Goal: Transaction & Acquisition: Purchase product/service

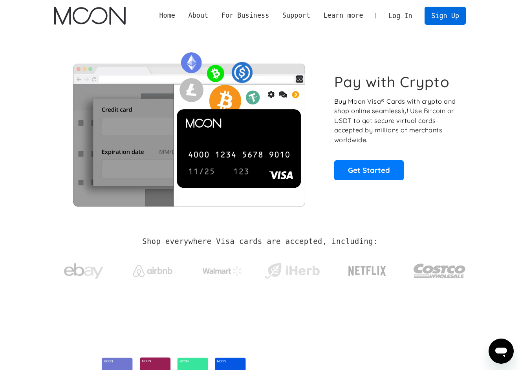
click at [445, 15] on link "Sign Up" at bounding box center [444, 16] width 41 height 18
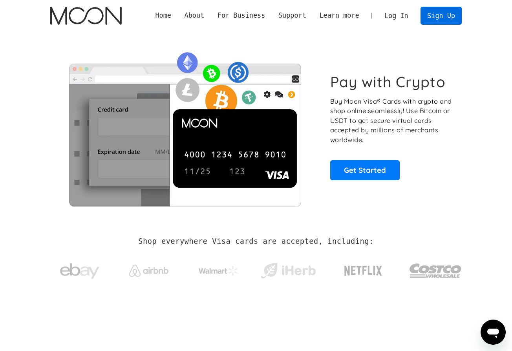
click at [440, 18] on link "Sign Up" at bounding box center [440, 16] width 41 height 18
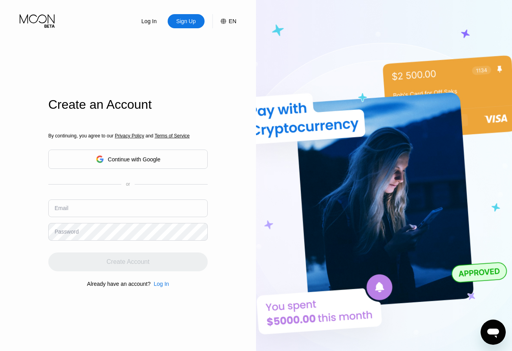
click at [110, 160] on div "Continue with Google" at bounding box center [134, 159] width 53 height 6
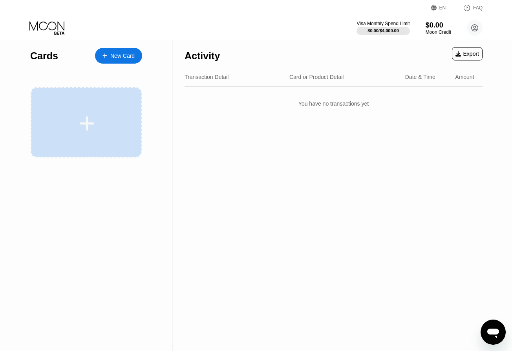
click at [108, 118] on div at bounding box center [86, 124] width 97 height 18
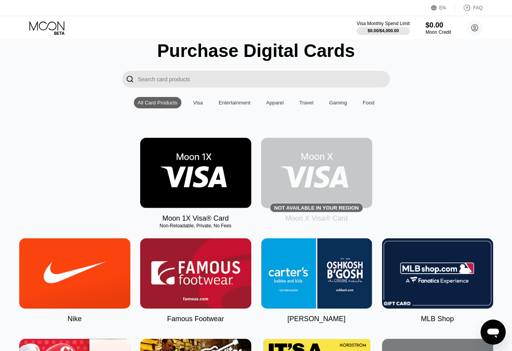
scroll to position [30, 0]
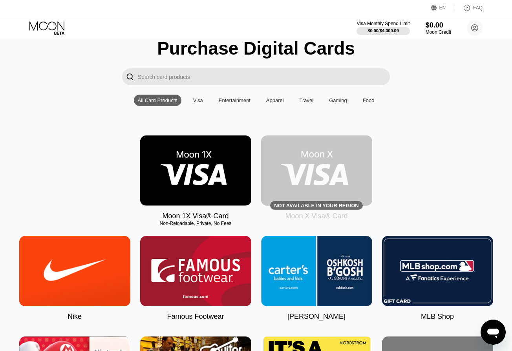
click at [218, 177] on img at bounding box center [195, 170] width 111 height 70
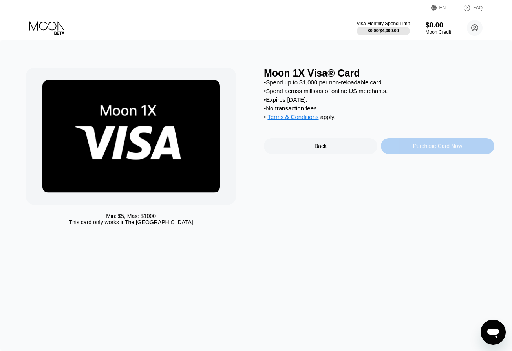
click at [413, 149] on div "Purchase Card Now" at bounding box center [437, 146] width 49 height 6
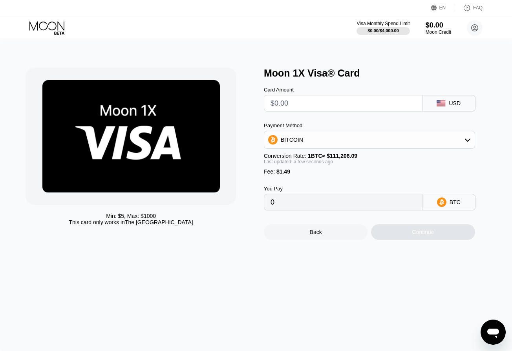
click at [379, 119] on div "Card Amount USD Payment Method BITCOIN Conversion Rate: 1 BTC ≈ $111,206.09 Las…" at bounding box center [379, 145] width 230 height 132
click at [357, 101] on input "text" at bounding box center [342, 103] width 145 height 16
click at [345, 102] on input "text" at bounding box center [342, 103] width 145 height 16
type input "$1"
type input "0.00002240"
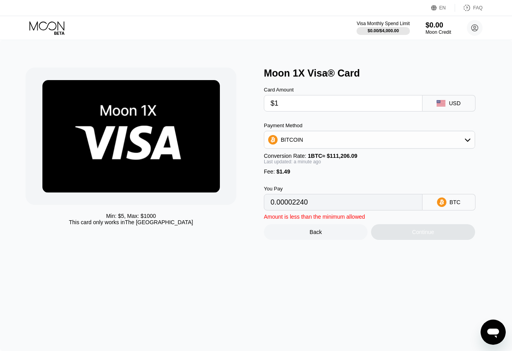
type input "$10"
type input "0.00010333"
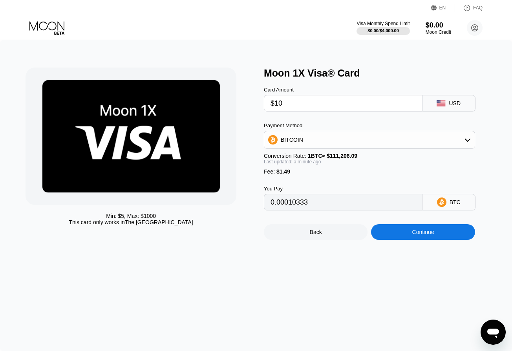
type input "$100"
type input "0.00091263"
type input "$1000"
type input "0.00900572"
type input "$1000"
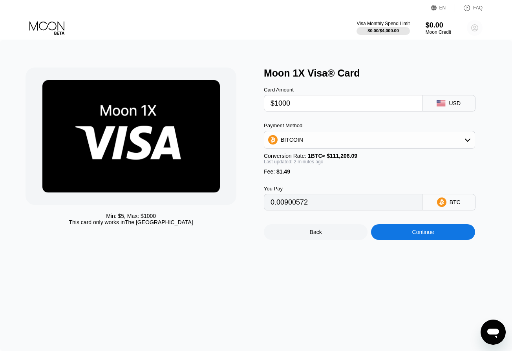
click at [473, 27] on circle at bounding box center [475, 28] width 16 height 16
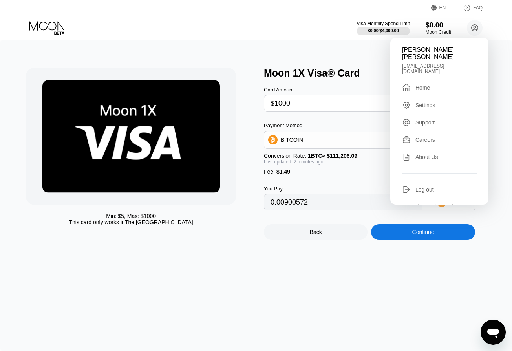
click at [435, 91] on div " Home" at bounding box center [439, 87] width 75 height 9
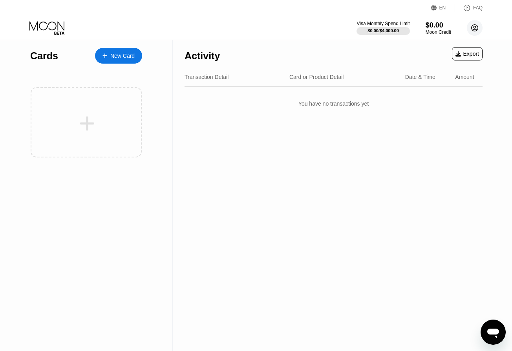
click at [475, 29] on circle at bounding box center [475, 28] width 16 height 16
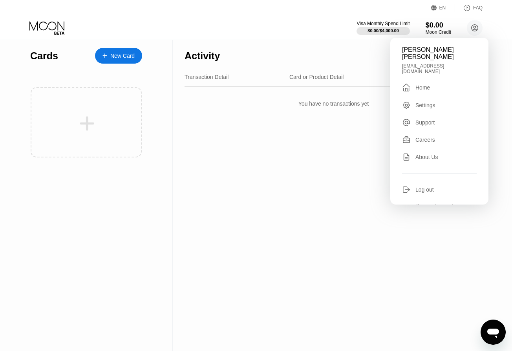
click at [440, 105] on div "Settings" at bounding box center [439, 105] width 75 height 9
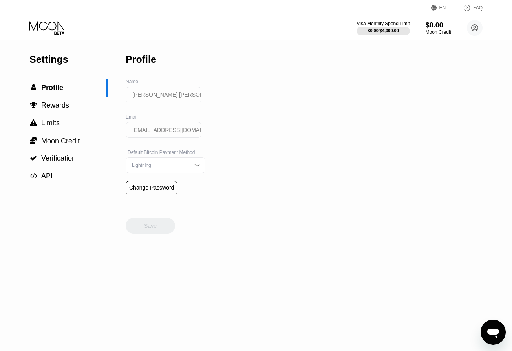
click at [186, 166] on div "Lightning" at bounding box center [159, 165] width 59 height 5
click at [65, 105] on span "Rewards" at bounding box center [55, 105] width 28 height 8
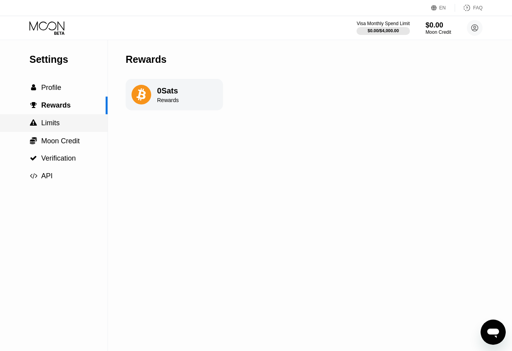
click at [66, 123] on div " Limits" at bounding box center [54, 123] width 108 height 8
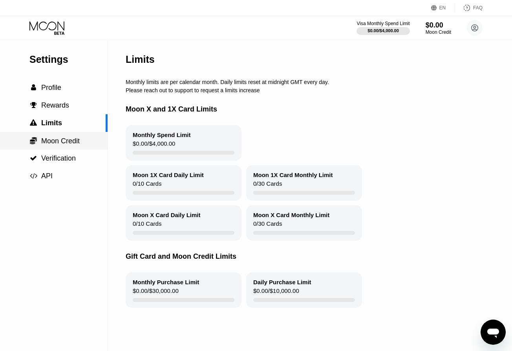
click at [69, 138] on span "Moon Credit" at bounding box center [60, 141] width 38 height 8
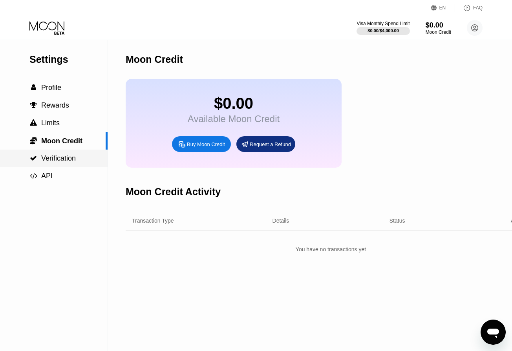
click at [69, 156] on span "Verification" at bounding box center [58, 158] width 35 height 8
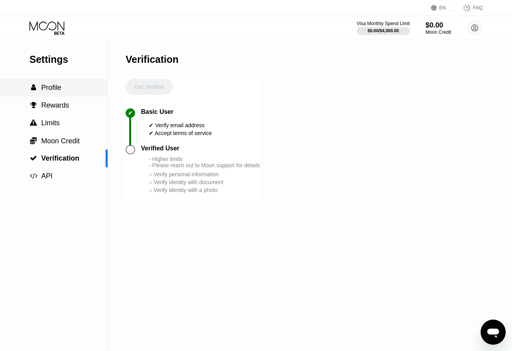
click at [64, 87] on div " Profile" at bounding box center [54, 88] width 108 height 8
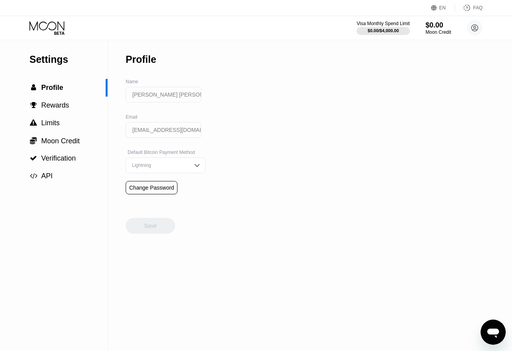
click at [60, 34] on icon at bounding box center [47, 28] width 37 height 14
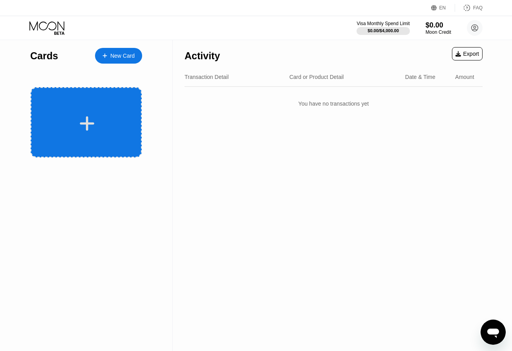
click at [84, 107] on div at bounding box center [86, 122] width 111 height 70
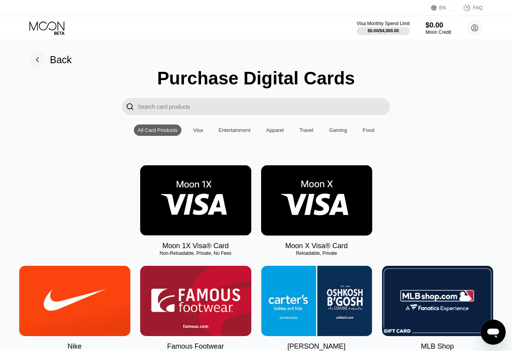
click at [307, 203] on img at bounding box center [316, 200] width 111 height 70
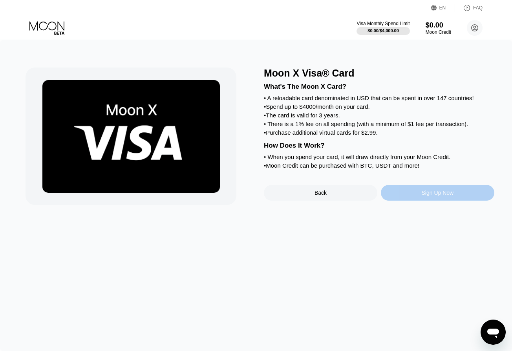
click at [395, 195] on div "Sign Up Now" at bounding box center [437, 193] width 113 height 16
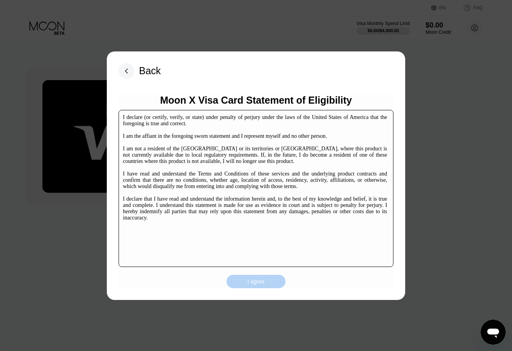
click at [254, 276] on div "I agree" at bounding box center [256, 281] width 59 height 13
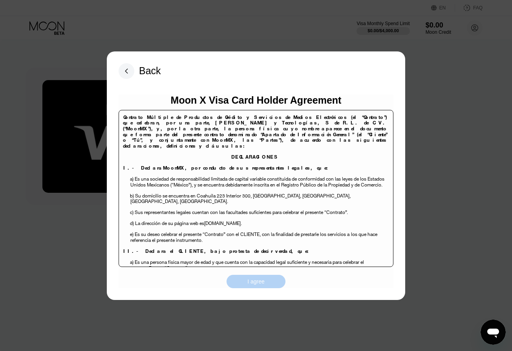
click at [253, 285] on div "I agree" at bounding box center [256, 281] width 59 height 13
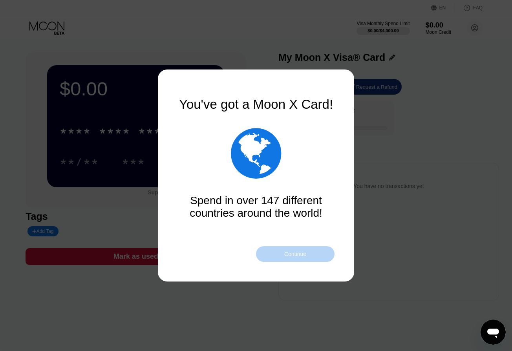
click at [288, 259] on div "Continue" at bounding box center [295, 254] width 79 height 16
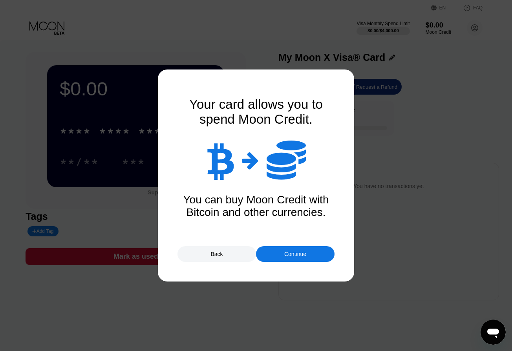
click at [297, 256] on div "Continue" at bounding box center [295, 254] width 22 height 6
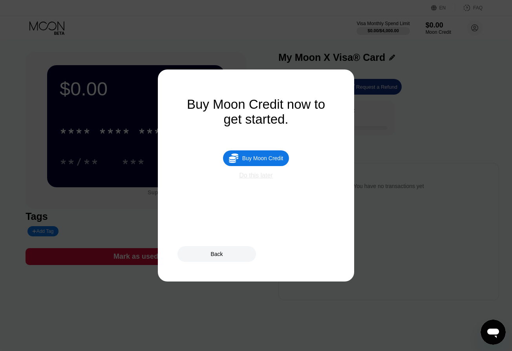
click at [261, 177] on div "Do this later" at bounding box center [255, 175] width 33 height 7
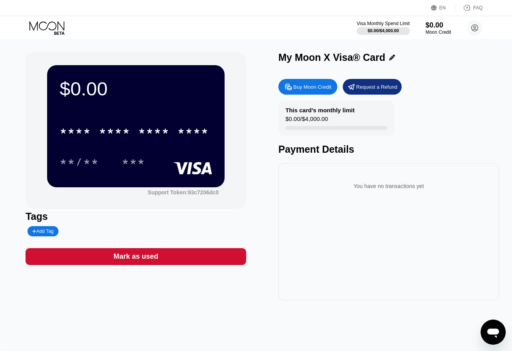
click at [51, 27] on icon at bounding box center [47, 28] width 37 height 14
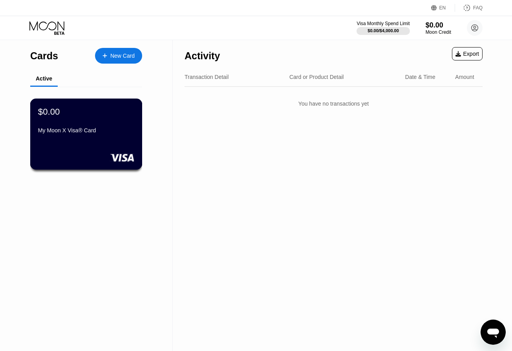
click at [123, 135] on div "My Moon X Visa® Card" at bounding box center [86, 131] width 96 height 9
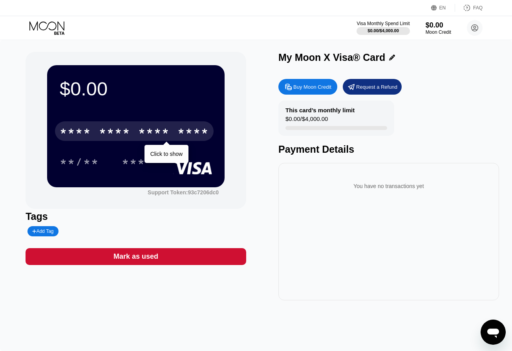
click at [161, 135] on div "* * * *" at bounding box center [153, 132] width 31 height 13
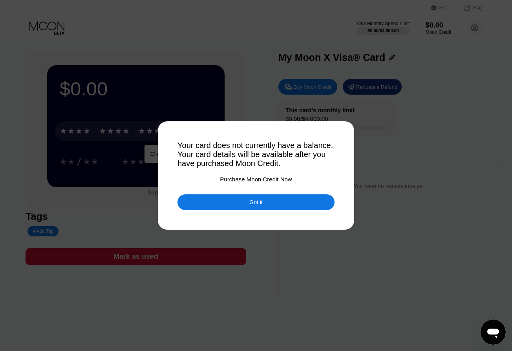
click at [275, 206] on div "Got it" at bounding box center [255, 202] width 157 height 16
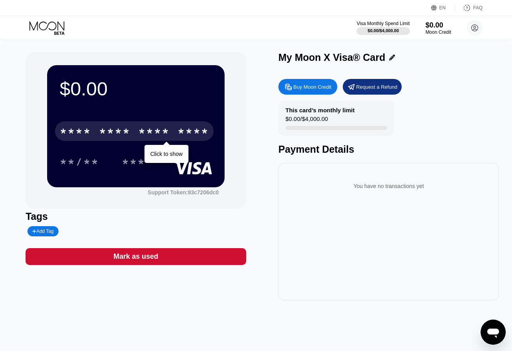
click at [44, 15] on div "EN Language Select an item Save FAQ" at bounding box center [256, 8] width 512 height 16
click at [45, 23] on icon at bounding box center [47, 28] width 37 height 14
